Goal: Register for event/course

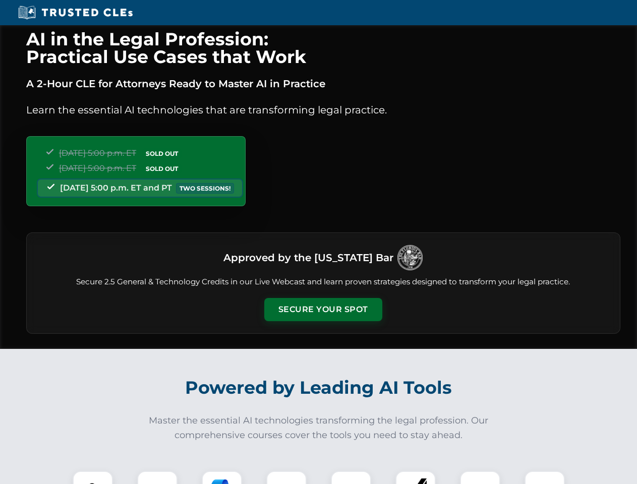
click at [323, 310] on button "Secure Your Spot" at bounding box center [323, 309] width 118 height 23
click at [93, 478] on img at bounding box center [92, 491] width 29 height 29
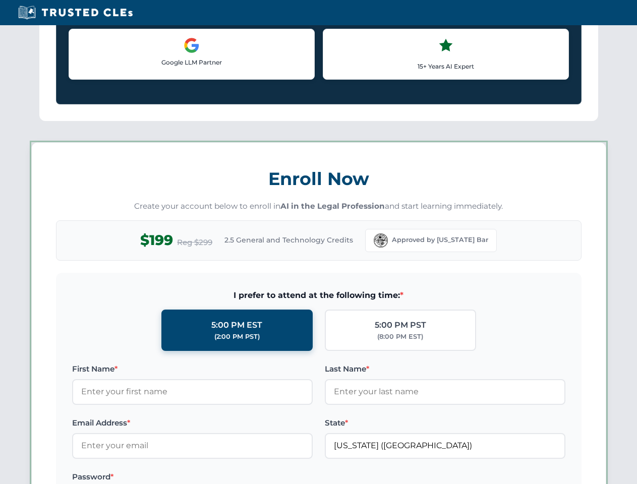
click at [222, 478] on label "Password *" at bounding box center [192, 477] width 241 height 12
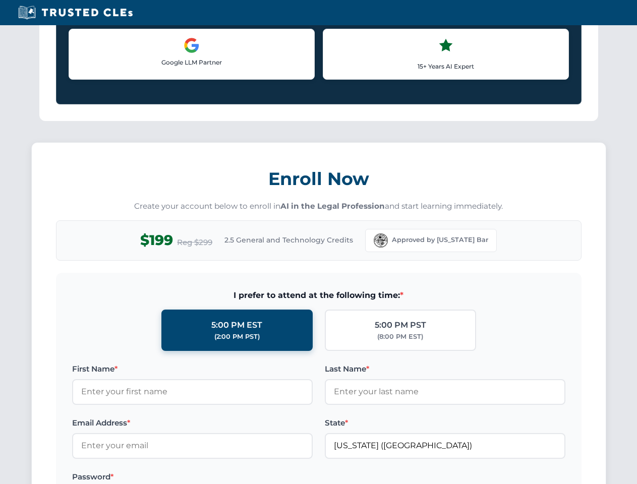
scroll to position [990, 0]
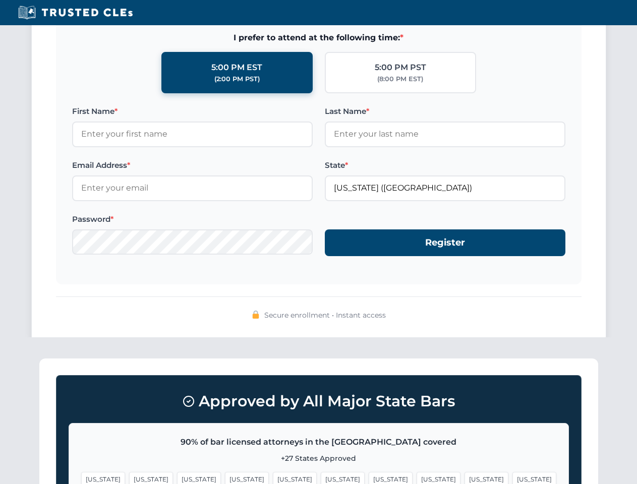
click at [465, 478] on span "[US_STATE]" at bounding box center [487, 479] width 44 height 15
